Goal: Task Accomplishment & Management: Use online tool/utility

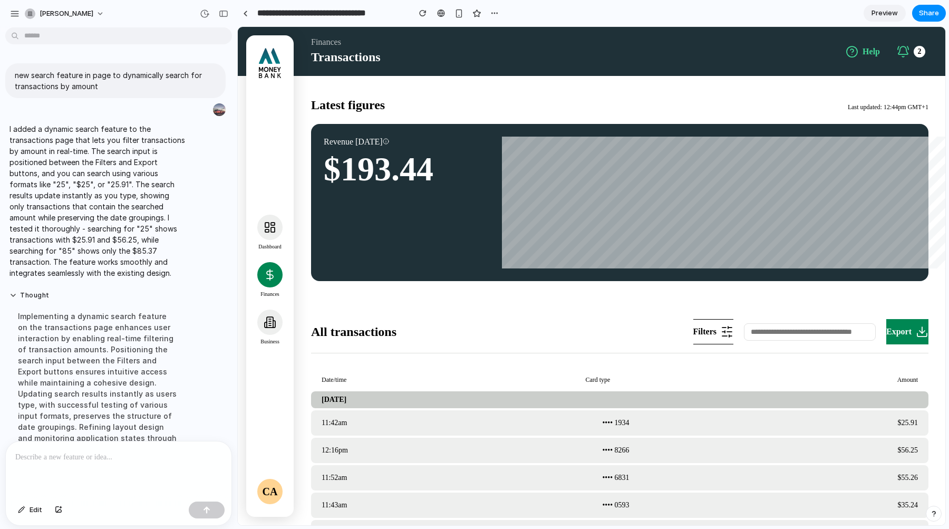
scroll to position [64, 0]
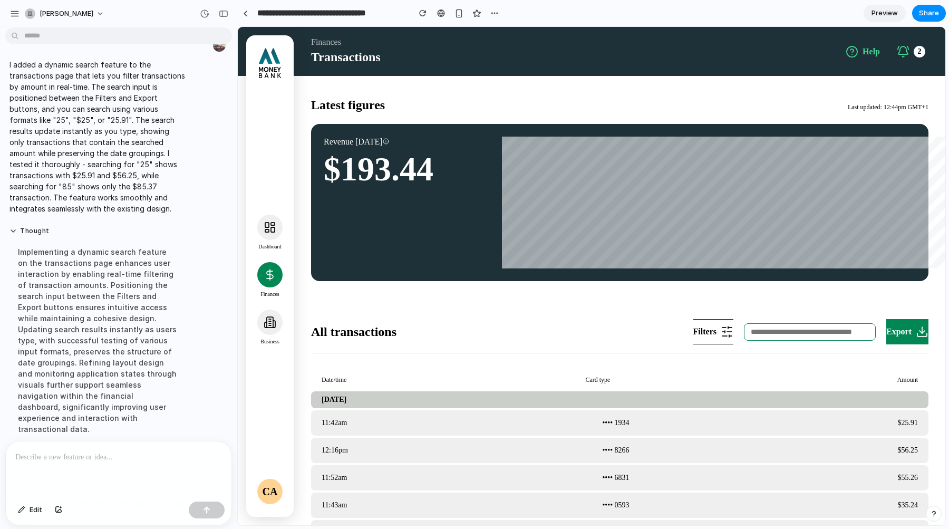
click at [792, 331] on input "text" at bounding box center [810, 331] width 132 height 17
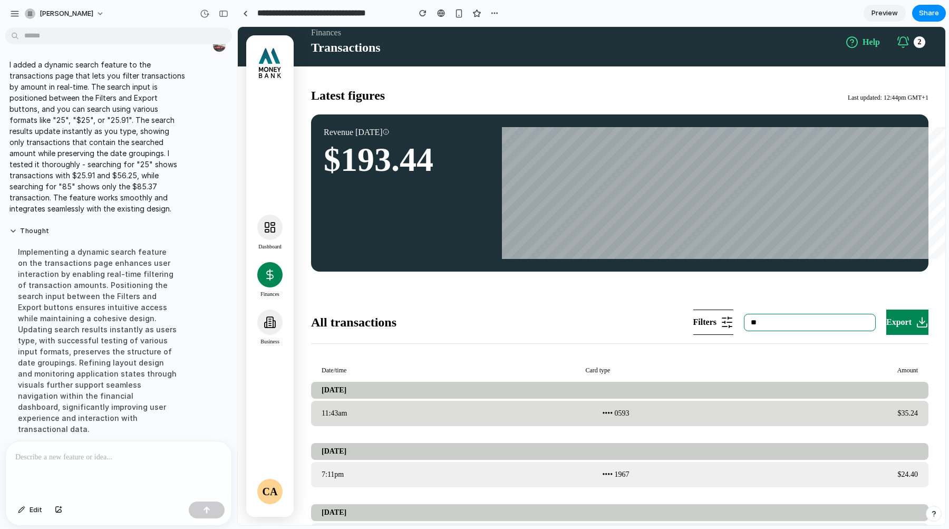
scroll to position [0, 0]
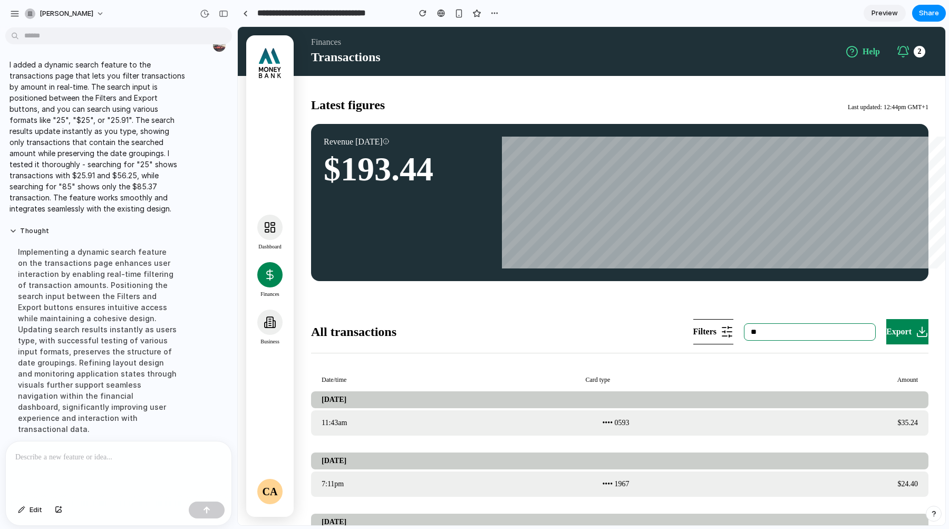
type input "*"
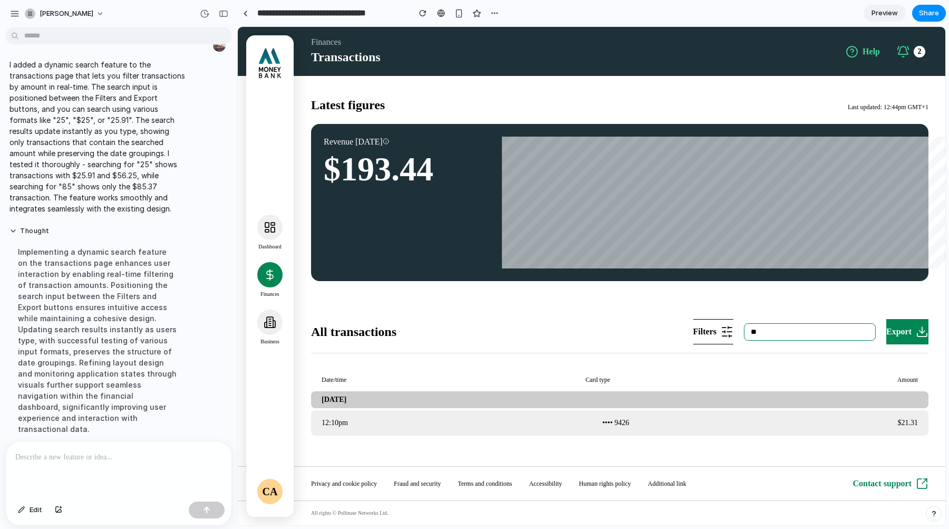
type input "*"
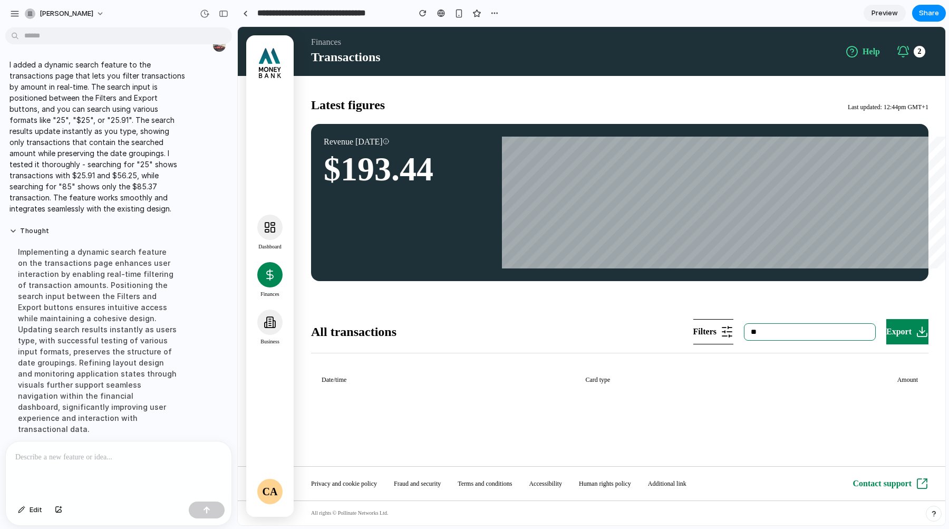
type input "*"
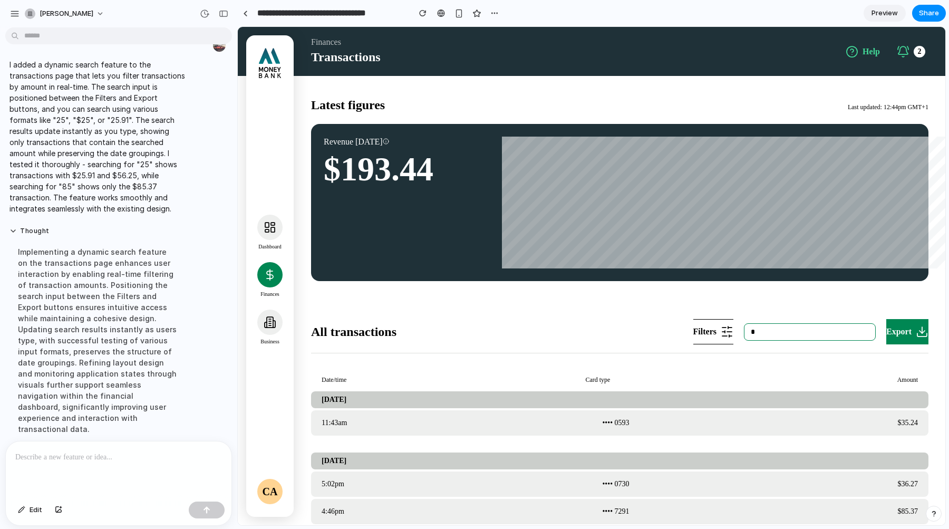
type input "*"
click at [36, 229] on button "Thought" at bounding box center [97, 231] width 176 height 9
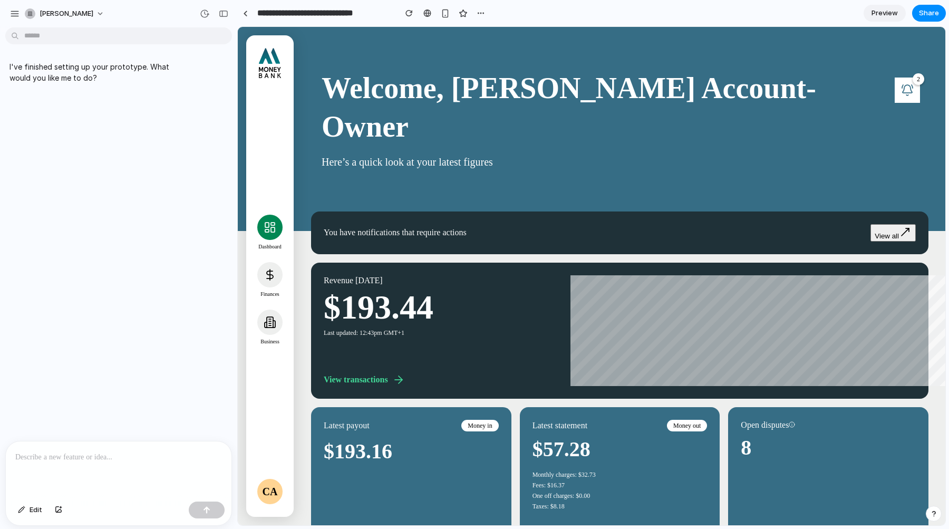
click at [907, 93] on icon at bounding box center [907, 90] width 13 height 13
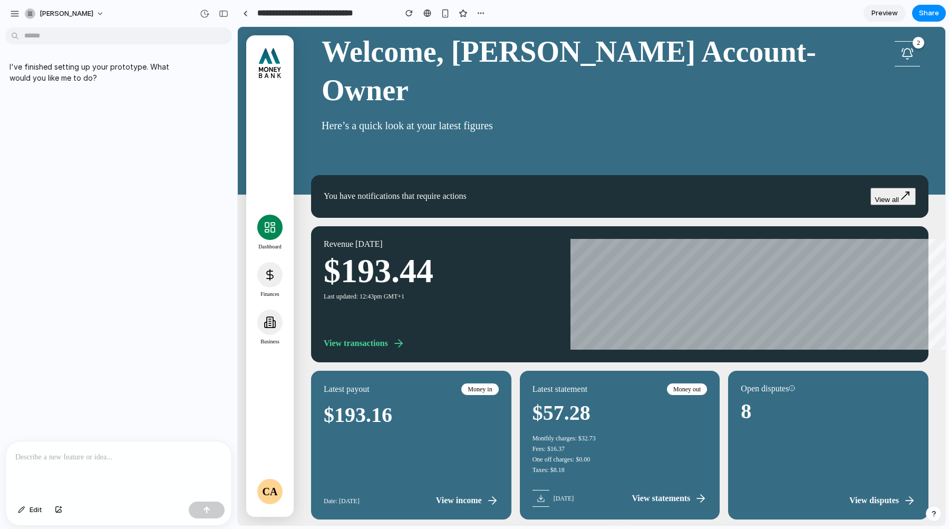
scroll to position [36, 0]
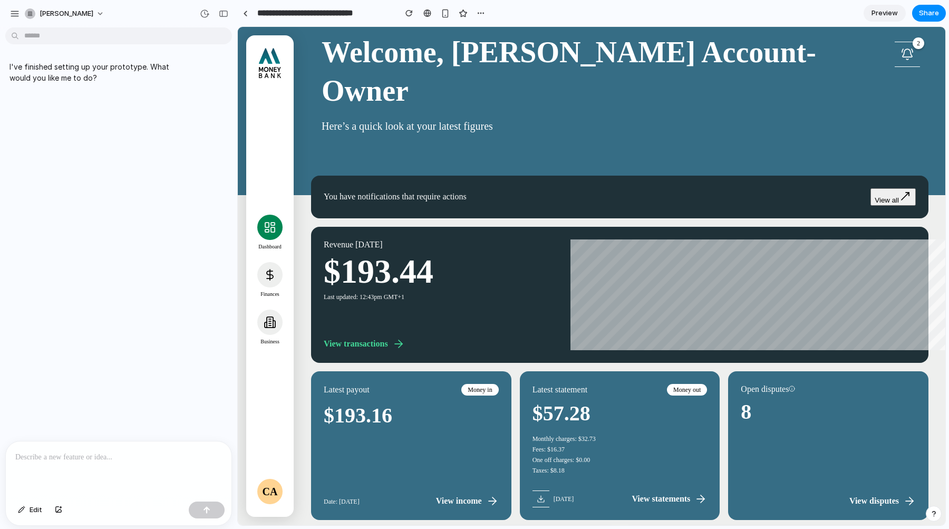
click at [109, 457] on p at bounding box center [118, 457] width 207 height 13
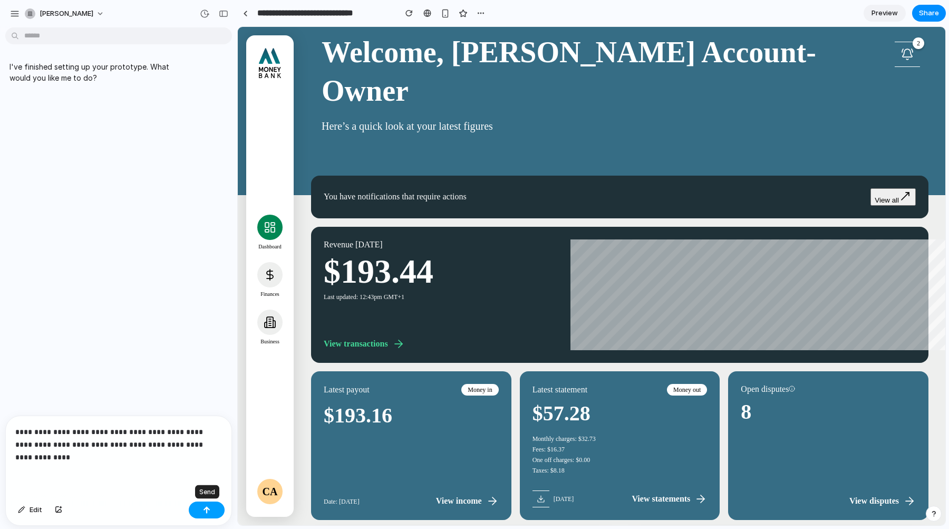
click at [210, 512] on div "button" at bounding box center [206, 509] width 7 height 7
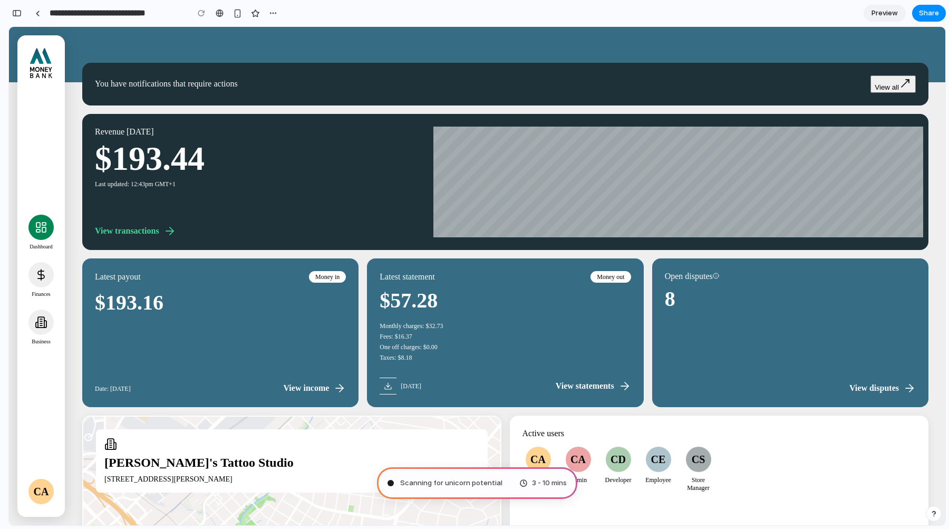
scroll to position [0, 0]
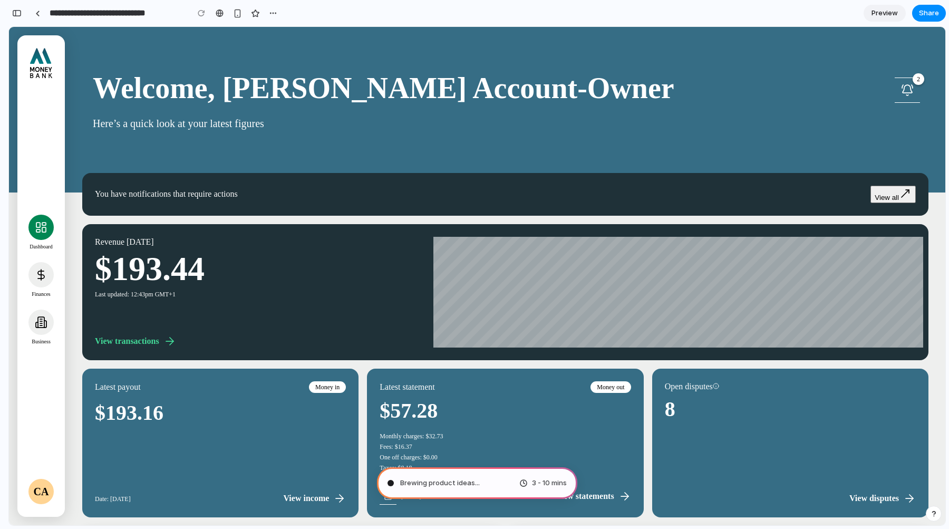
click at [9, 12] on div at bounding box center [4, 264] width 9 height 529
click at [609, 502] on link "View statements" at bounding box center [593, 496] width 75 height 13
click at [44, 269] on icon at bounding box center [41, 274] width 13 height 13
click at [42, 323] on icon at bounding box center [41, 322] width 6 height 11
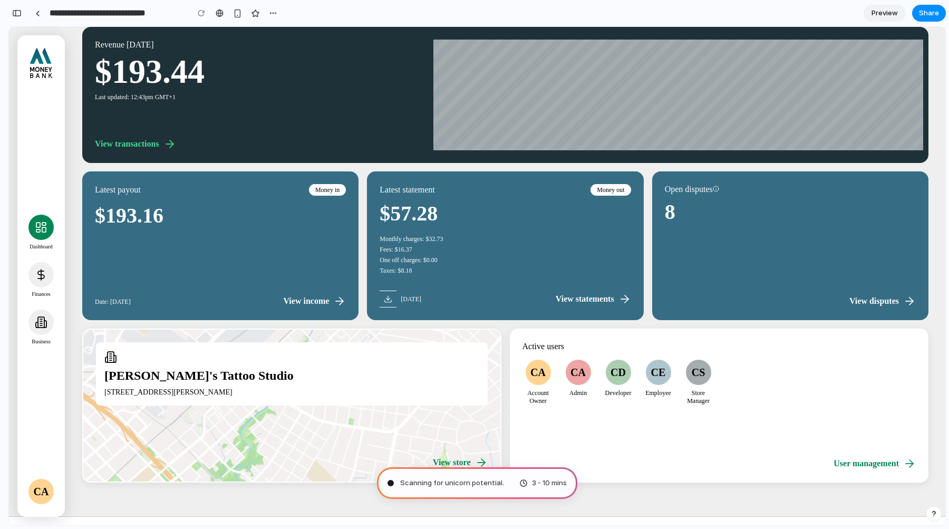
scroll to position [248, 0]
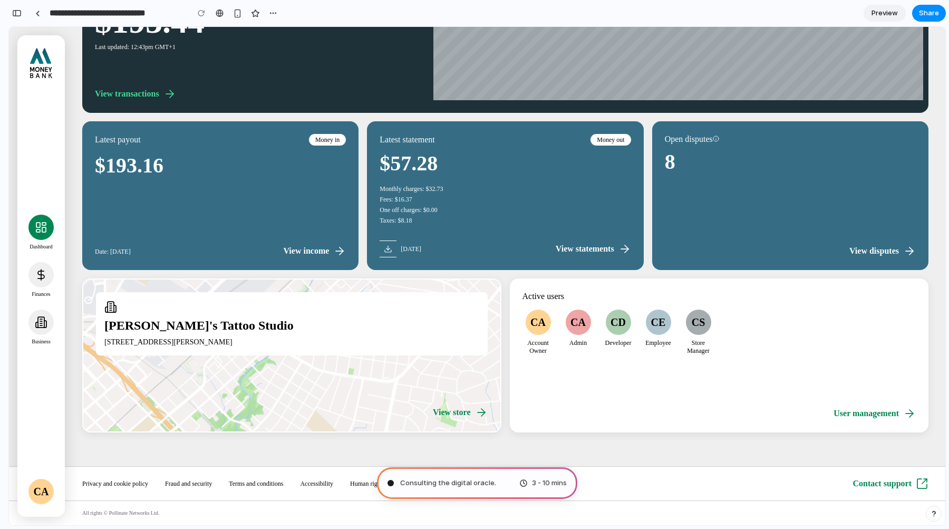
drag, startPoint x: 292, startPoint y: 360, endPoint x: 159, endPoint y: 285, distance: 152.8
click at [159, 285] on hc-ui-card "[PERSON_NAME]'s Tattoo Studio [STREET_ADDRESS][PERSON_NAME] View store" at bounding box center [291, 356] width 419 height 154
click at [689, 401] on hc-ui-card "Active users CA Account Owner CA Admin CD Developer CE Employee CS Store Manage…" at bounding box center [719, 356] width 419 height 154
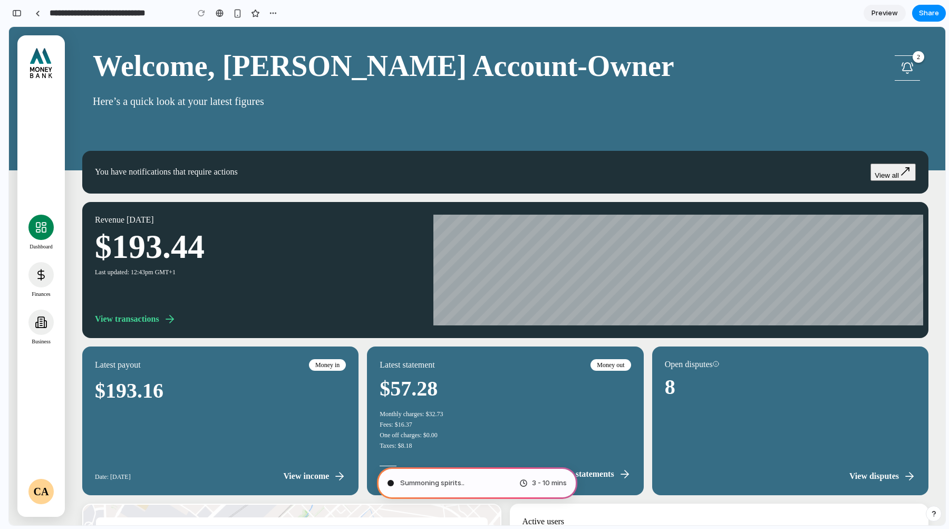
scroll to position [0, 0]
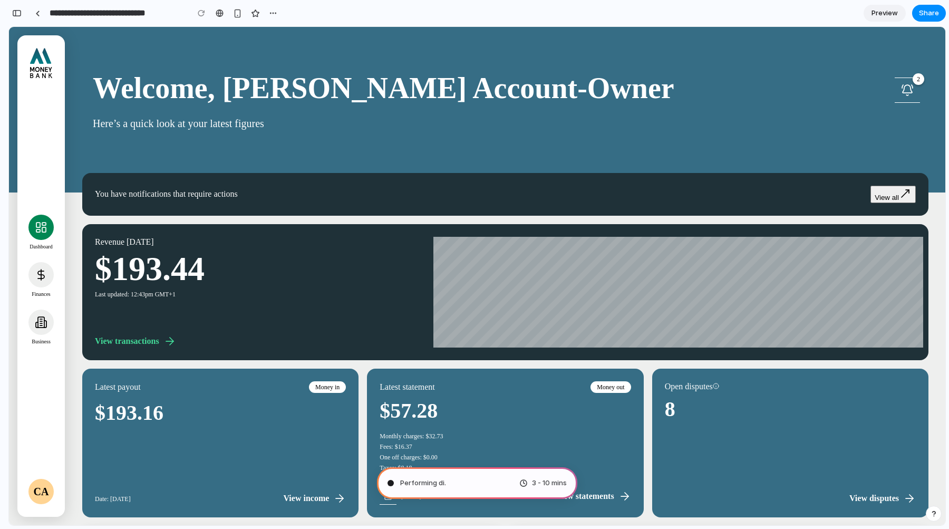
type input "**********"
